Goal: Navigation & Orientation: Find specific page/section

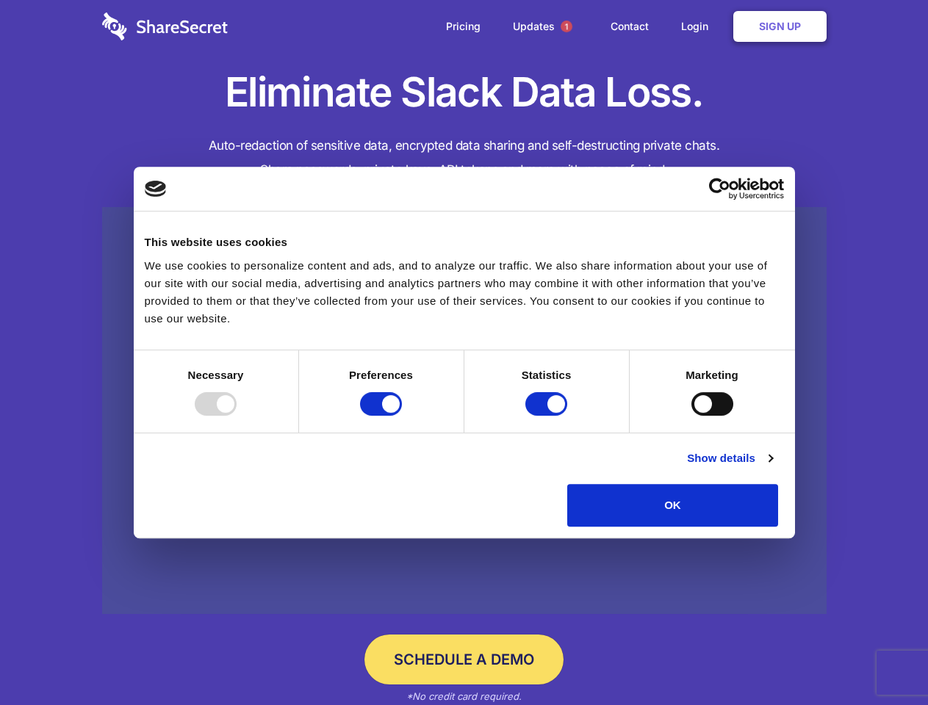
click at [236, 416] on div at bounding box center [216, 404] width 42 height 24
click at [402, 416] on input "Preferences" at bounding box center [381, 404] width 42 height 24
checkbox input "false"
click at [548, 416] on input "Statistics" at bounding box center [546, 404] width 42 height 24
checkbox input "false"
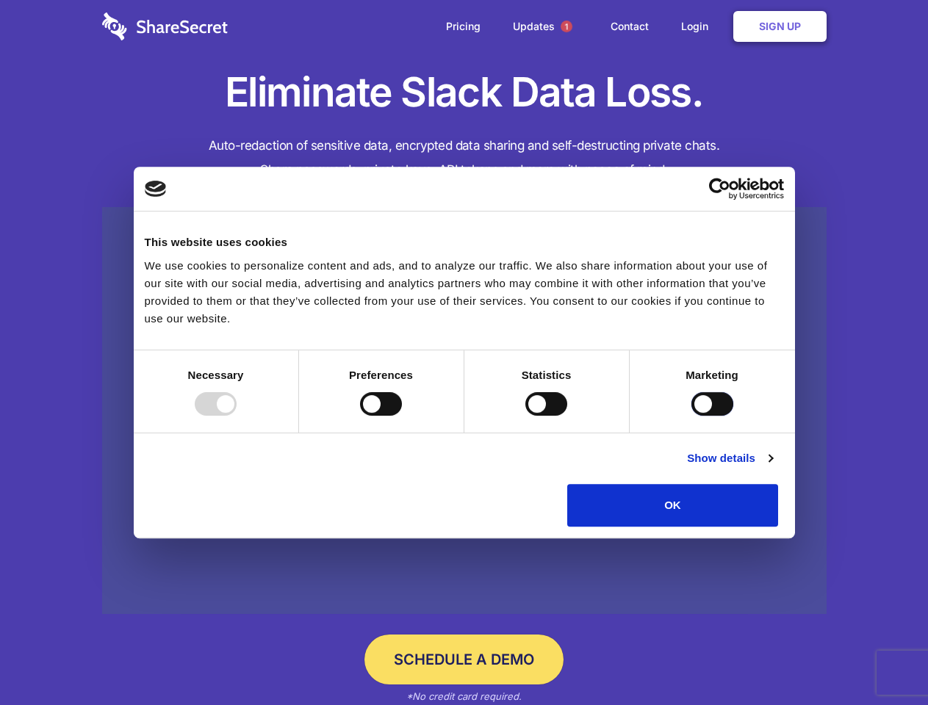
click at [691, 416] on input "Marketing" at bounding box center [712, 404] width 42 height 24
checkbox input "true"
click at [772, 467] on link "Show details" at bounding box center [729, 458] width 85 height 18
click at [0, 0] on li "Necessary 7 Necessary cookies help make a website usable by enabling basic func…" at bounding box center [0, 0] width 0 height 0
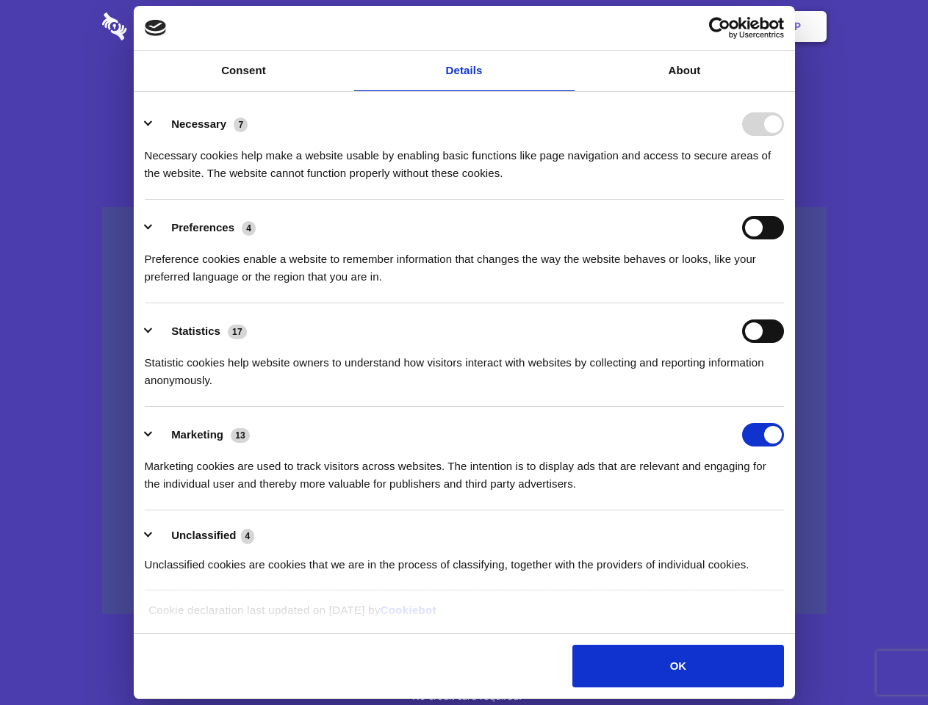
click at [565, 26] on span "1" at bounding box center [566, 27] width 12 height 12
